Goal: Task Accomplishment & Management: Complete application form

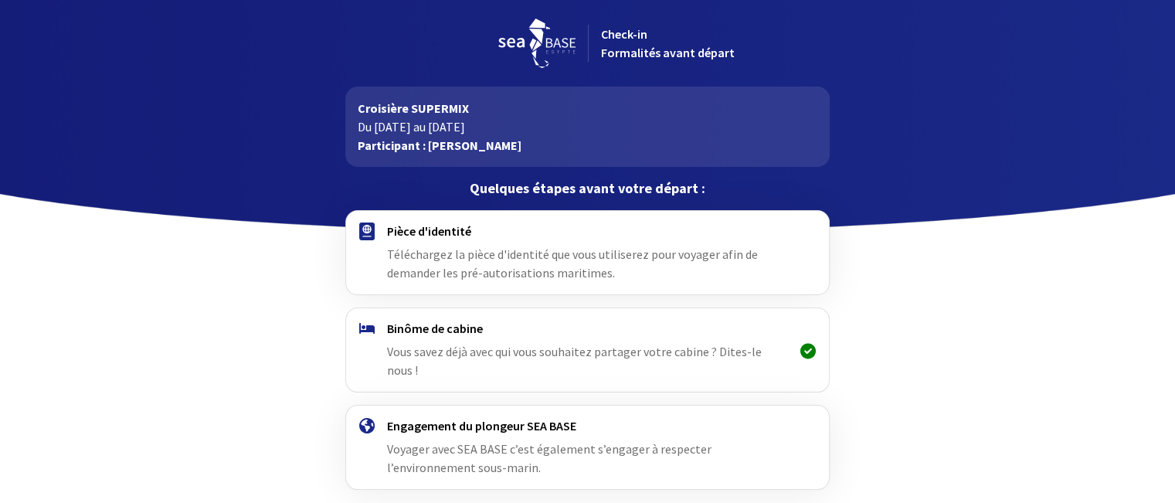
scroll to position [53, 0]
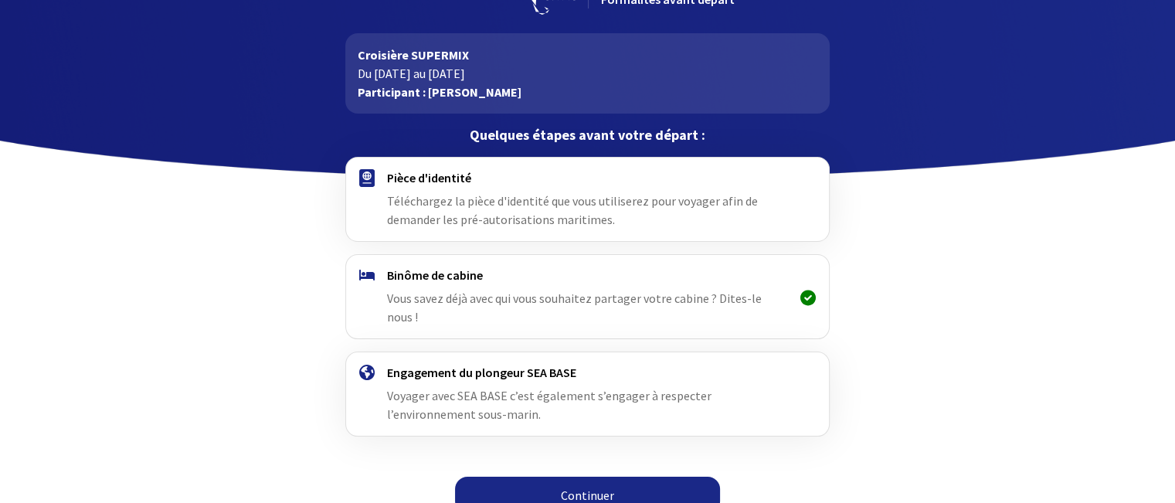
click at [614, 477] on link "Continuer" at bounding box center [587, 495] width 265 height 37
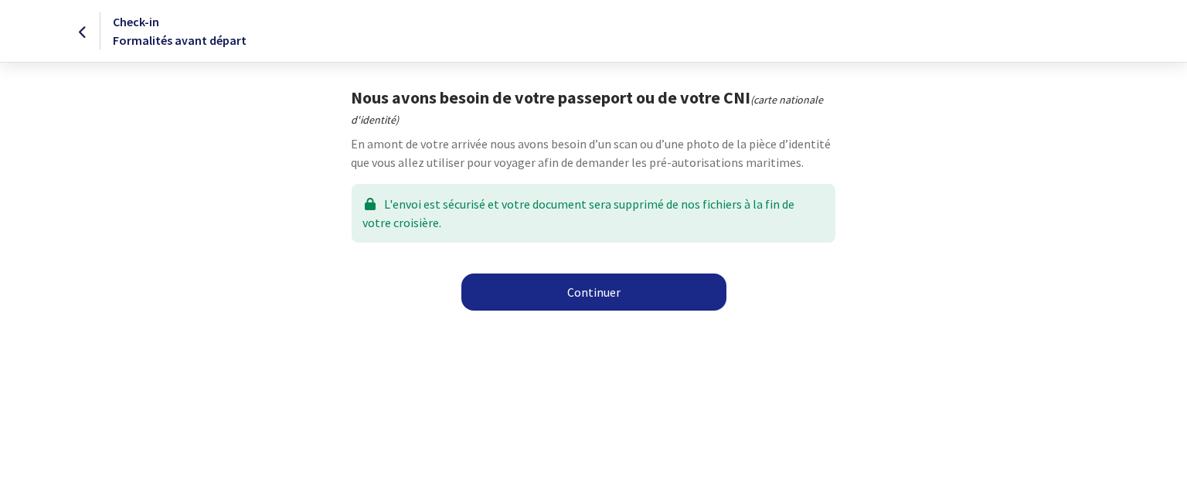
click at [642, 292] on link "Continuer" at bounding box center [593, 292] width 265 height 37
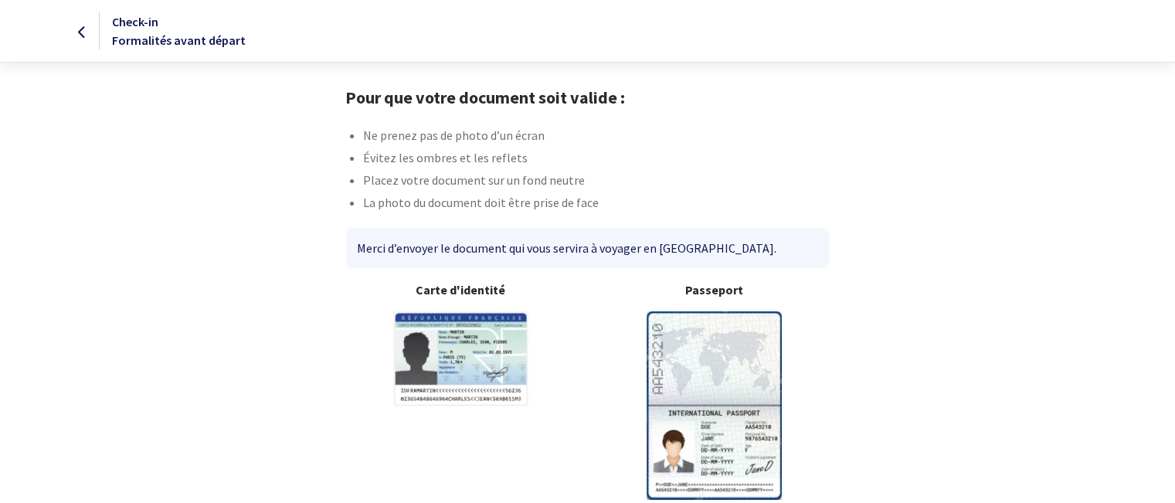
scroll to position [73, 0]
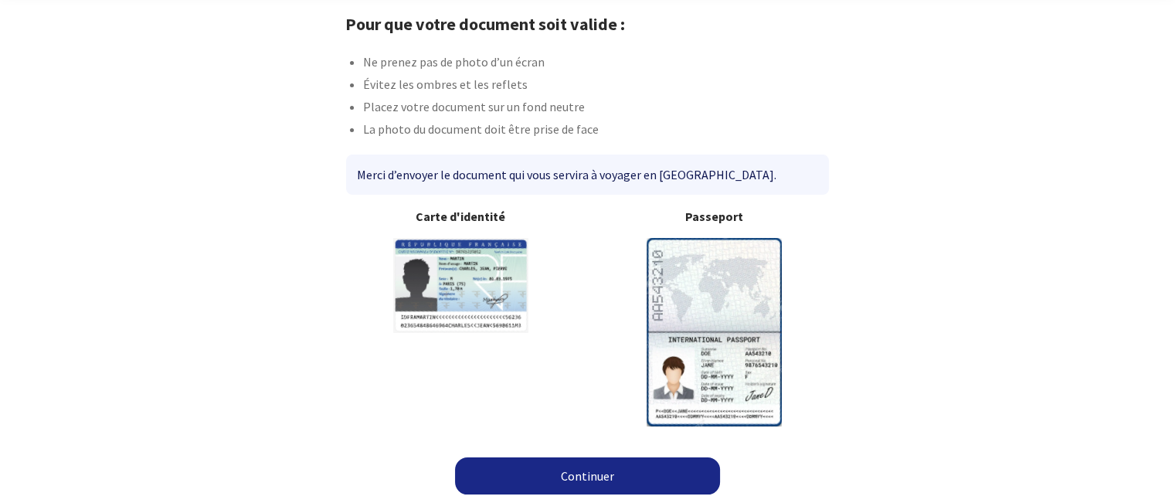
click at [591, 472] on link "Continuer" at bounding box center [587, 475] width 265 height 37
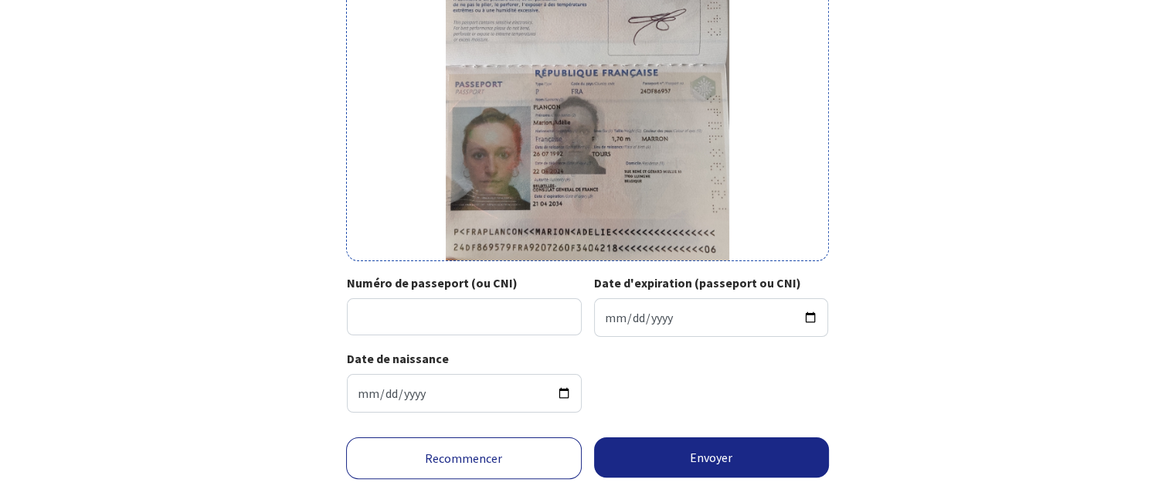
scroll to position [272, 0]
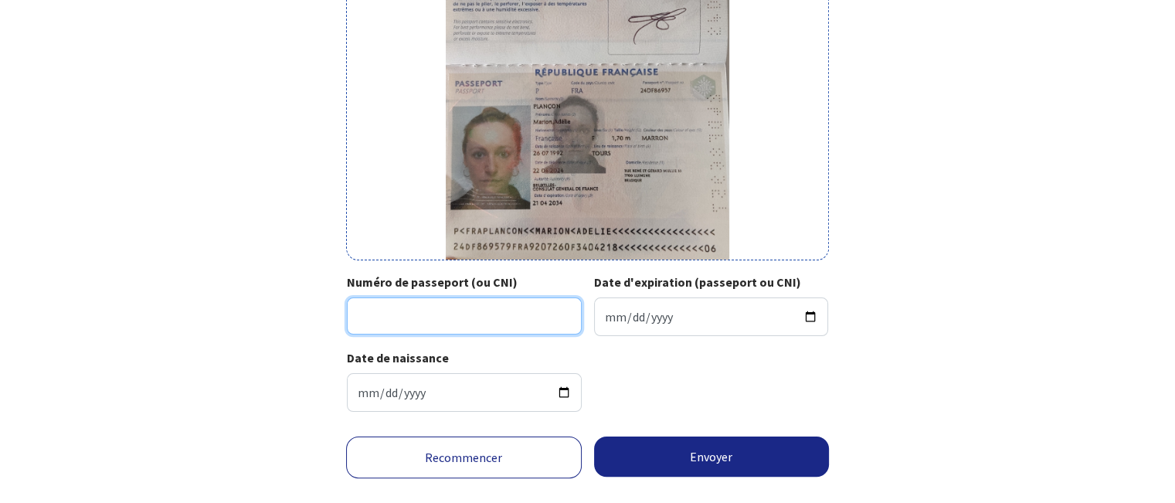
click at [510, 318] on input "Numéro de passeport (ou CNI)" at bounding box center [464, 316] width 235 height 37
type input "24DF86957"
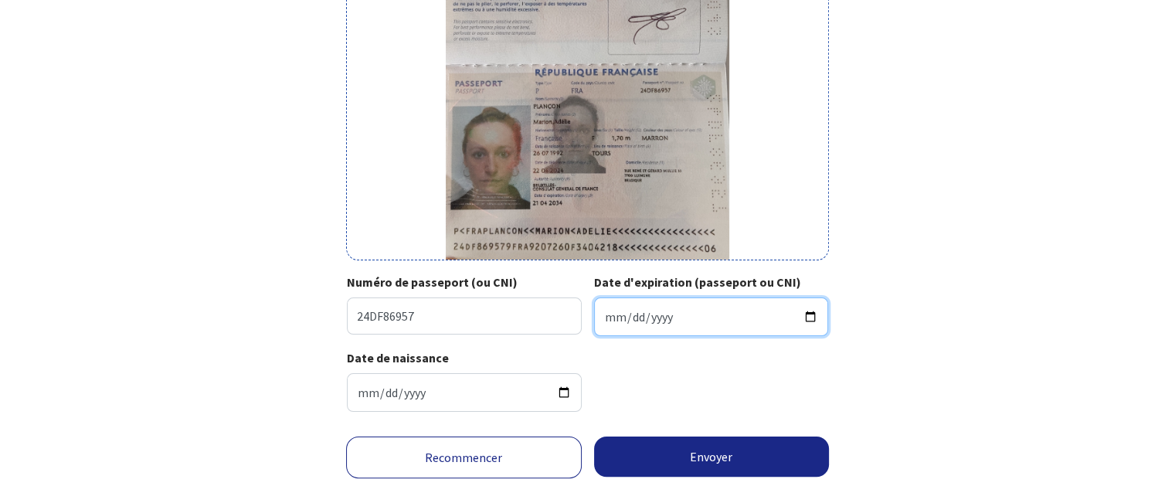
click at [724, 322] on input "Date d'expiration (passeport ou CNI)" at bounding box center [711, 317] width 235 height 39
type input "0201-04-21"
type input "0034-04-21"
click at [672, 305] on input "0034-04-21" at bounding box center [711, 317] width 235 height 39
click at [678, 318] on input "0034-04-21" at bounding box center [711, 317] width 235 height 39
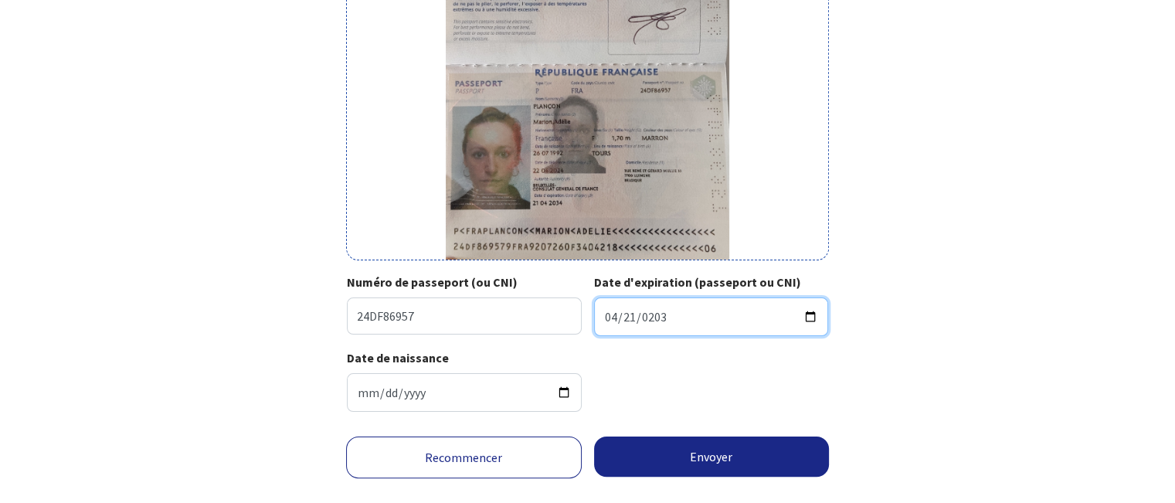
type input "2034-04-21"
click at [777, 389] on div "Date de naissance 1992-07-26" at bounding box center [587, 387] width 481 height 76
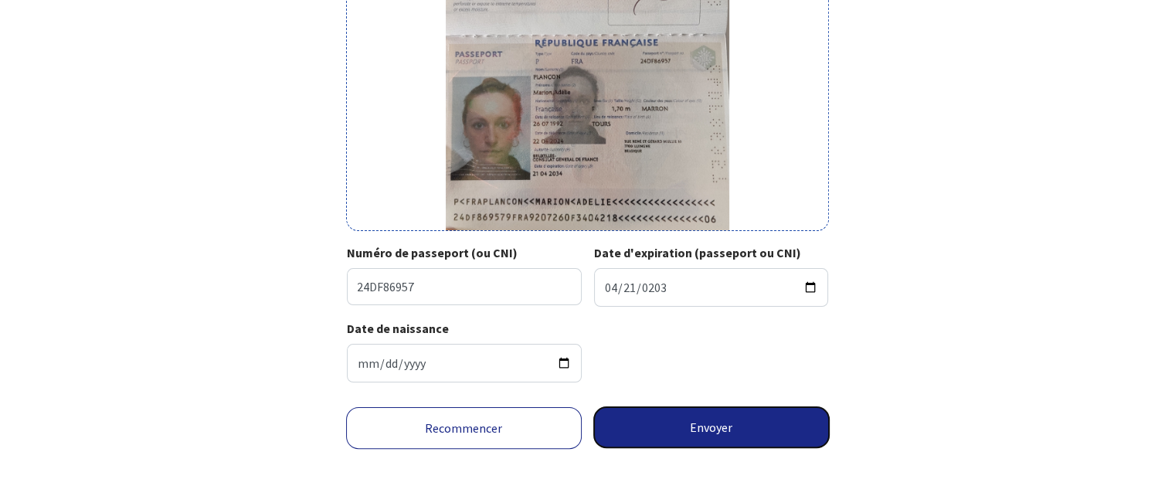
click at [674, 427] on button "Envoyer" at bounding box center [712, 427] width 236 height 40
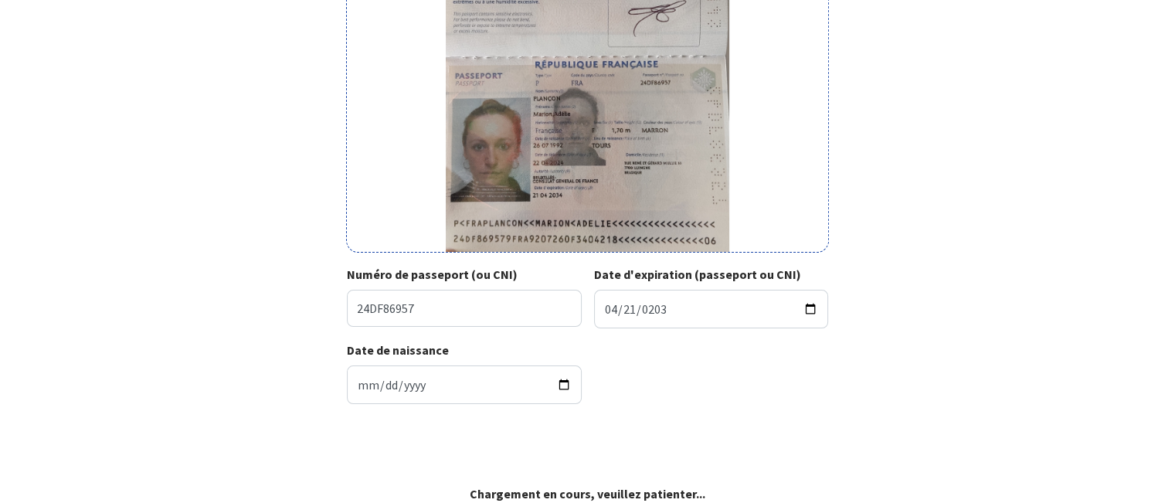
scroll to position [278, 0]
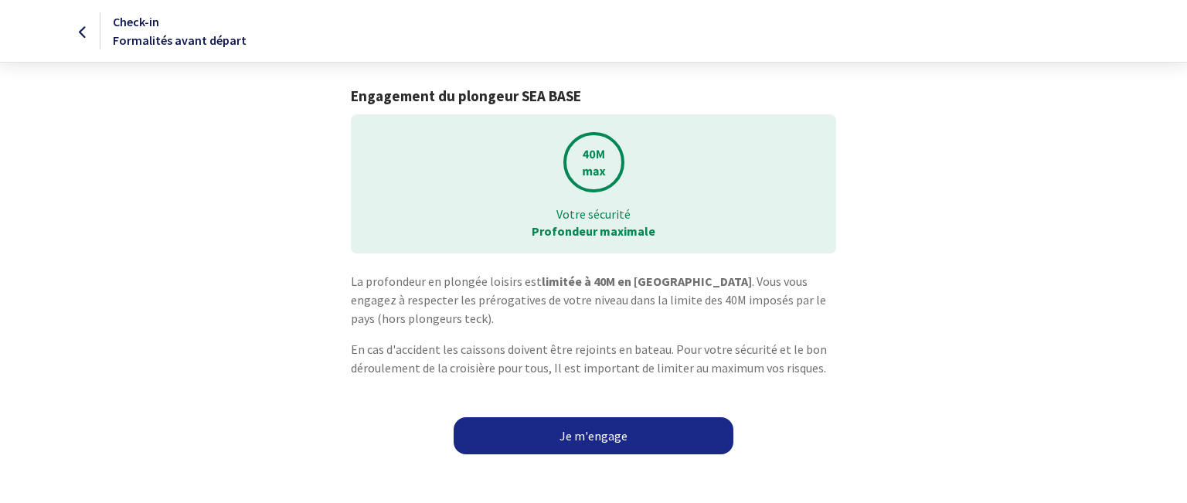
click at [674, 427] on link "Je m'engage" at bounding box center [594, 435] width 280 height 37
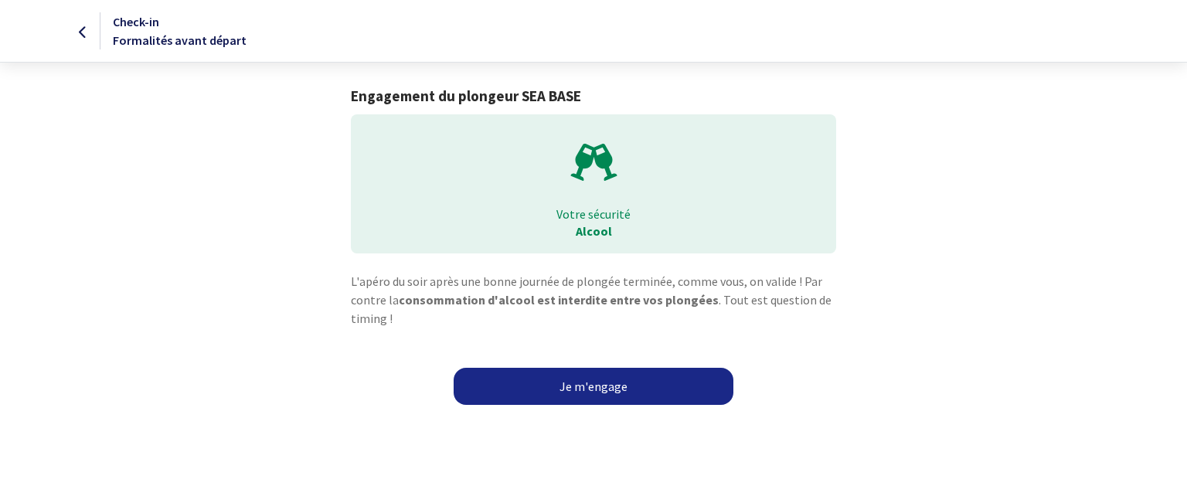
click at [652, 385] on link "Je m'engage" at bounding box center [594, 386] width 280 height 37
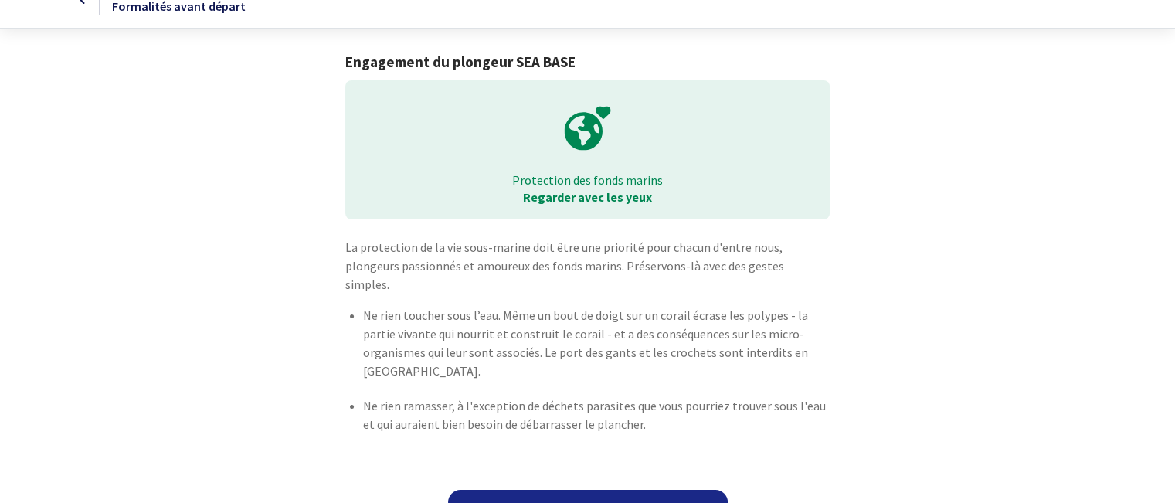
scroll to position [48, 0]
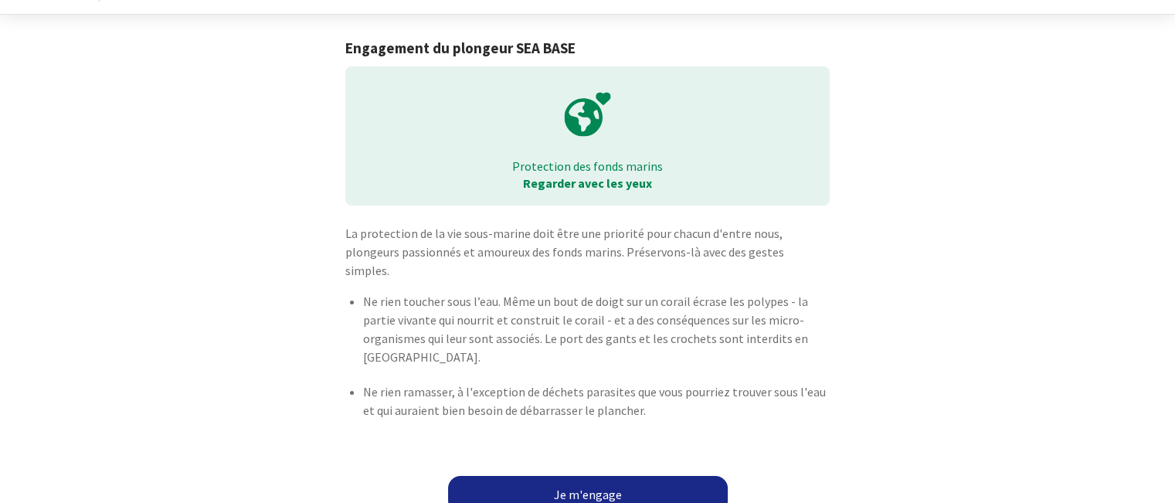
click at [637, 476] on link "Je m'engage" at bounding box center [588, 494] width 280 height 37
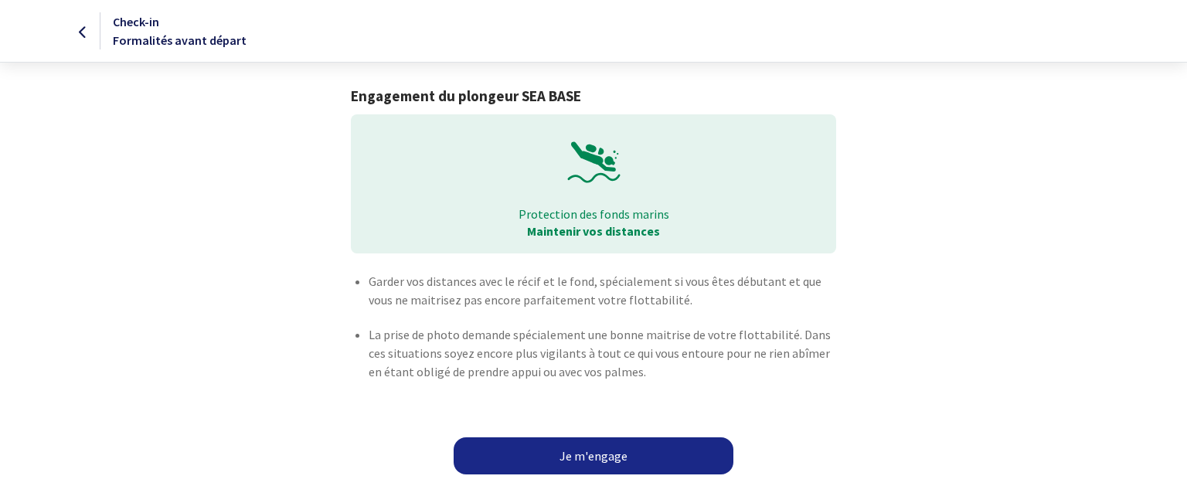
click at [649, 454] on link "Je m'engage" at bounding box center [594, 455] width 280 height 37
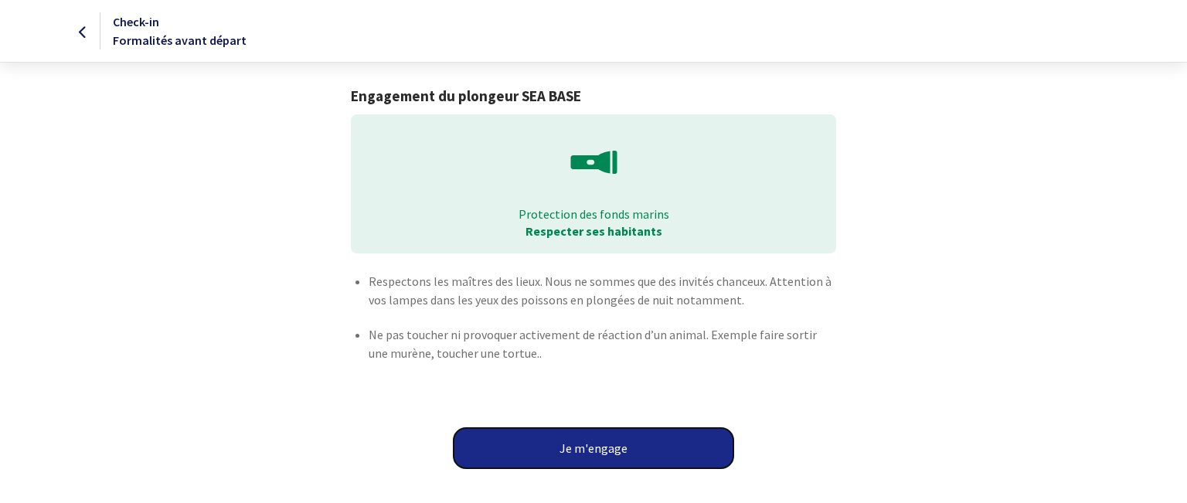
click at [674, 437] on button "Je m'engage" at bounding box center [594, 448] width 280 height 40
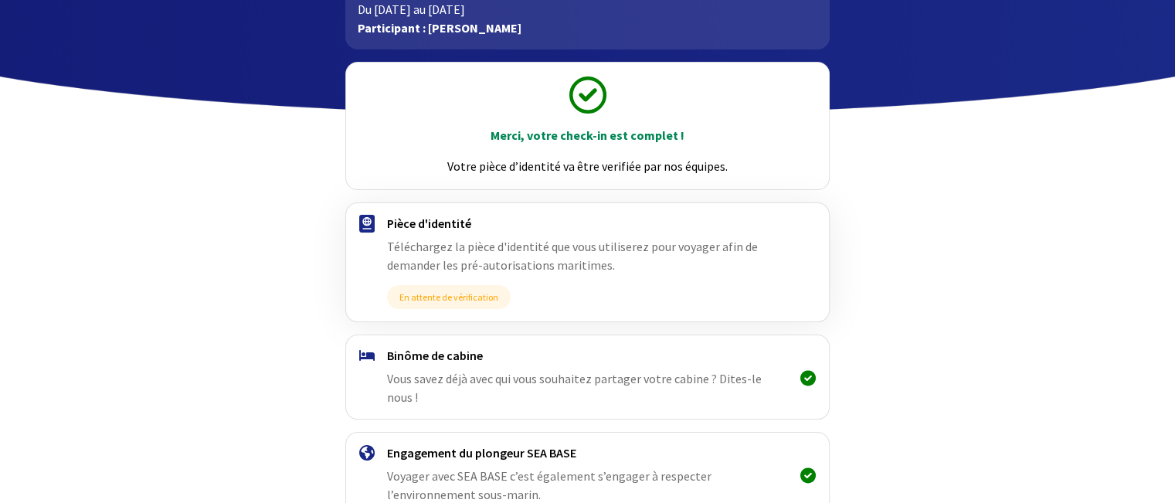
scroll to position [198, 0]
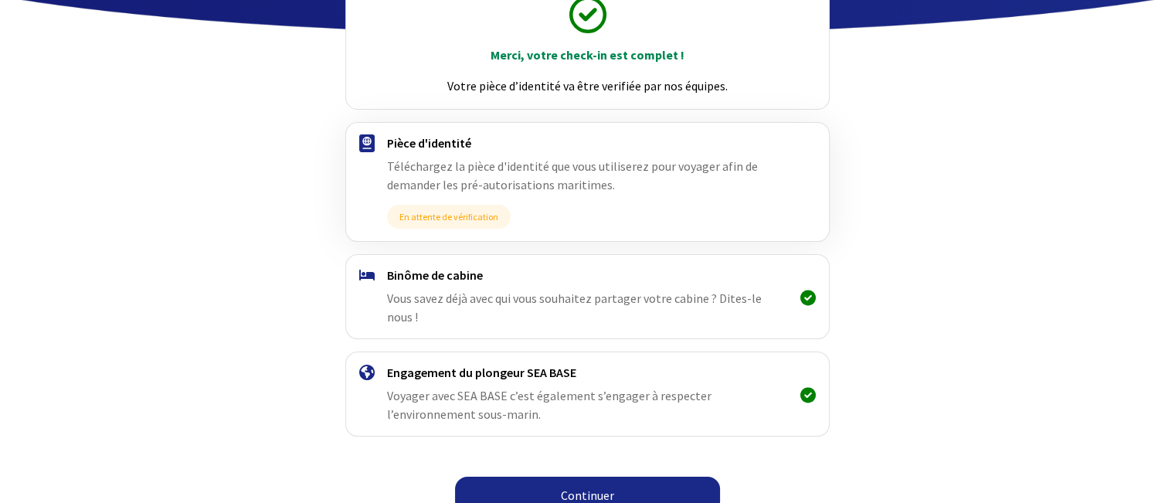
click at [618, 477] on link "Continuer" at bounding box center [587, 495] width 265 height 37
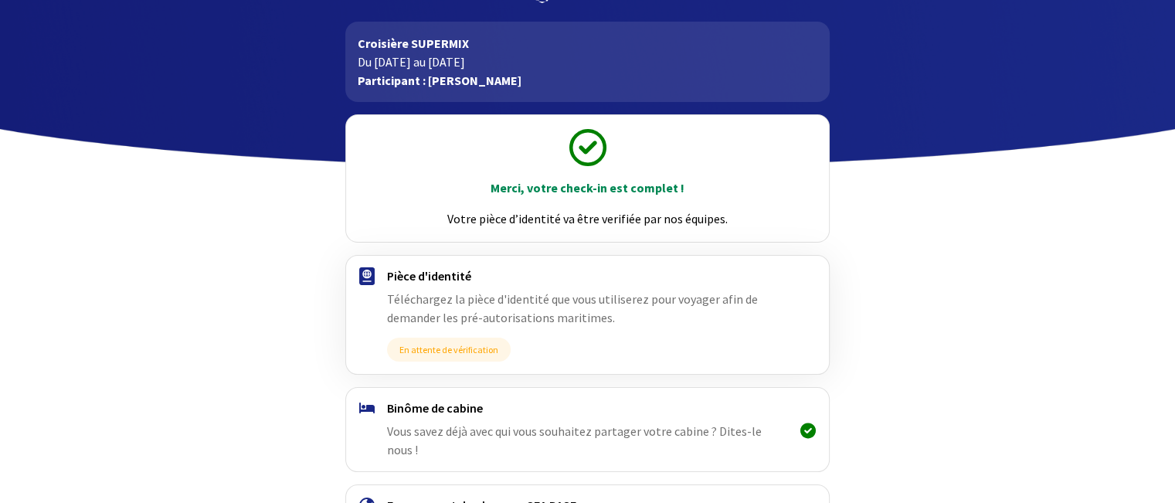
scroll to position [198, 0]
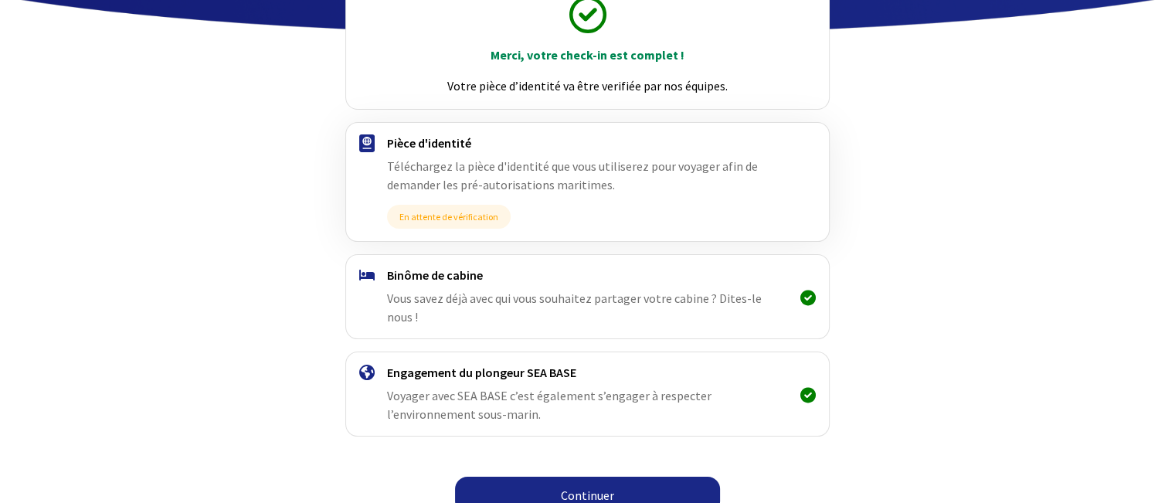
click at [587, 477] on link "Continuer" at bounding box center [587, 495] width 265 height 37
